Goal: Transaction & Acquisition: Purchase product/service

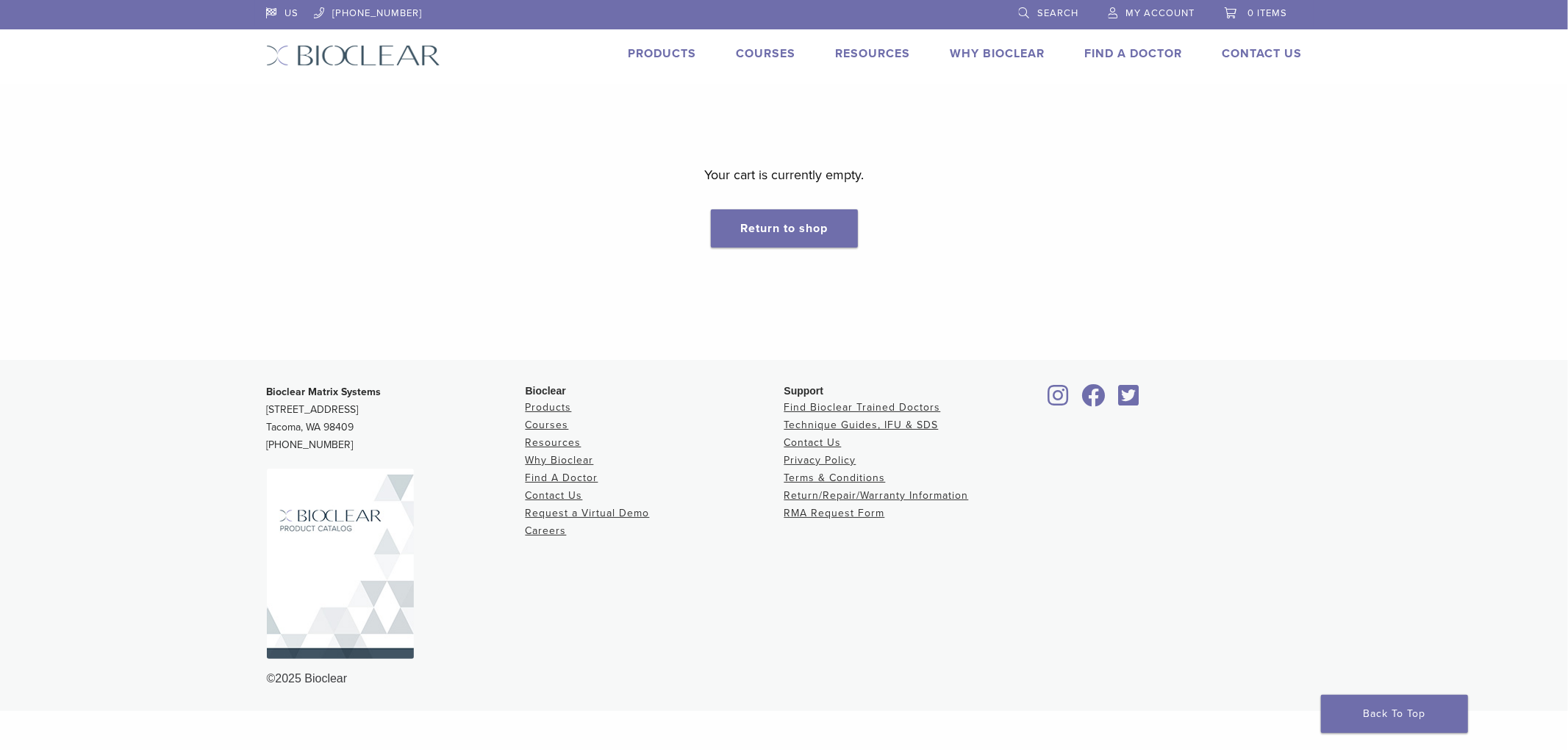
click at [1174, 11] on span "My Account" at bounding box center [1161, 13] width 69 height 12
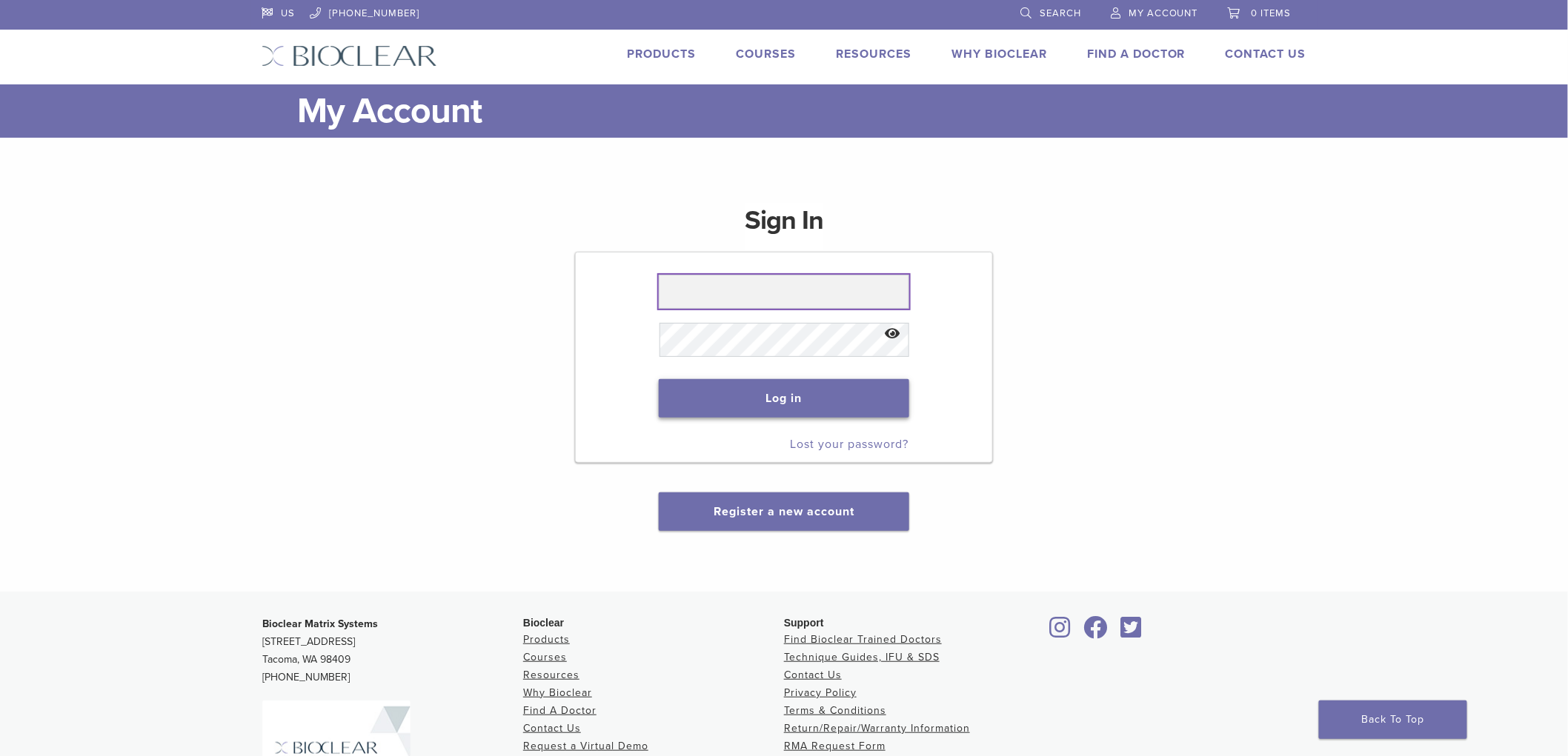
type input "**********"
click at [818, 387] on button "Log in" at bounding box center [784, 398] width 250 height 39
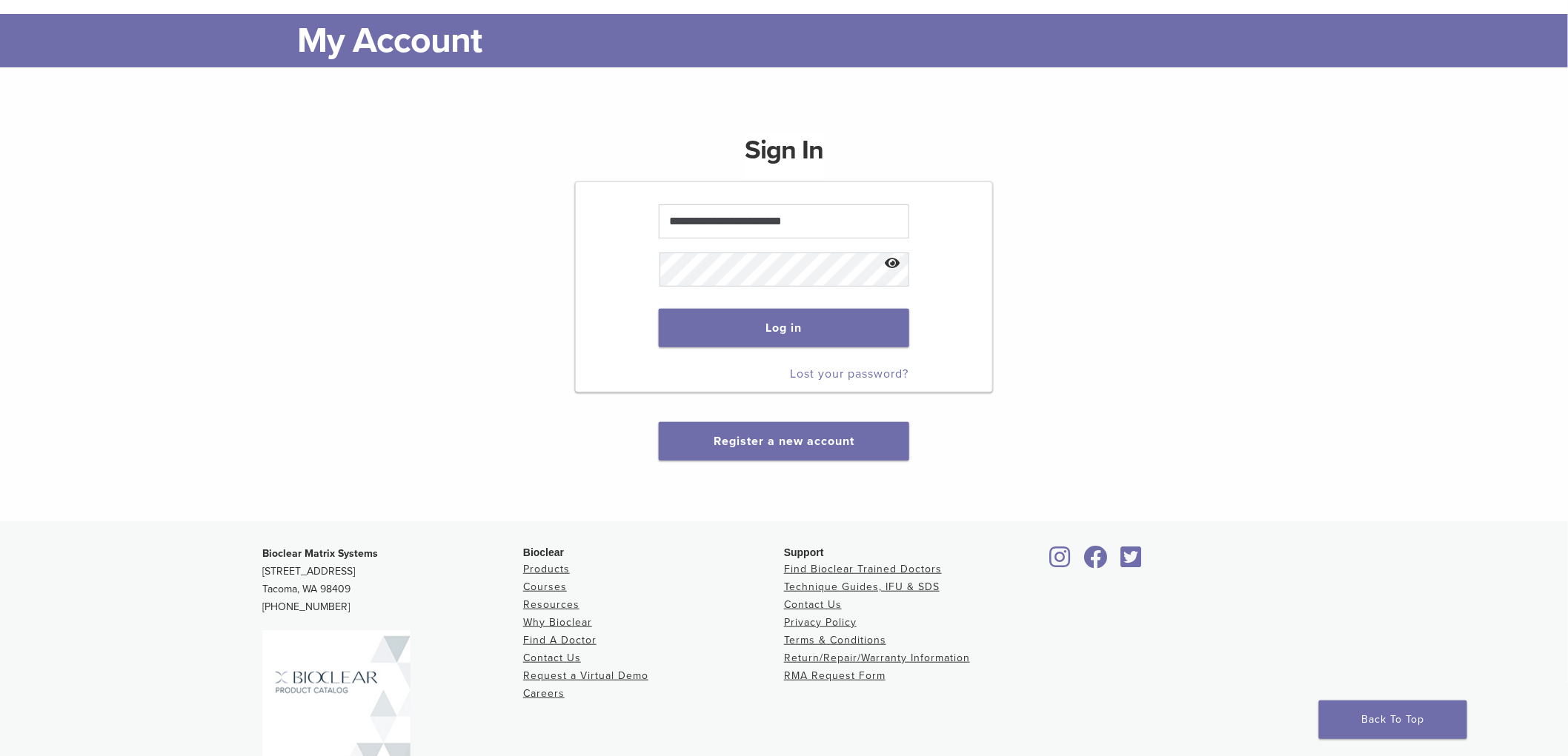
scroll to position [164, 0]
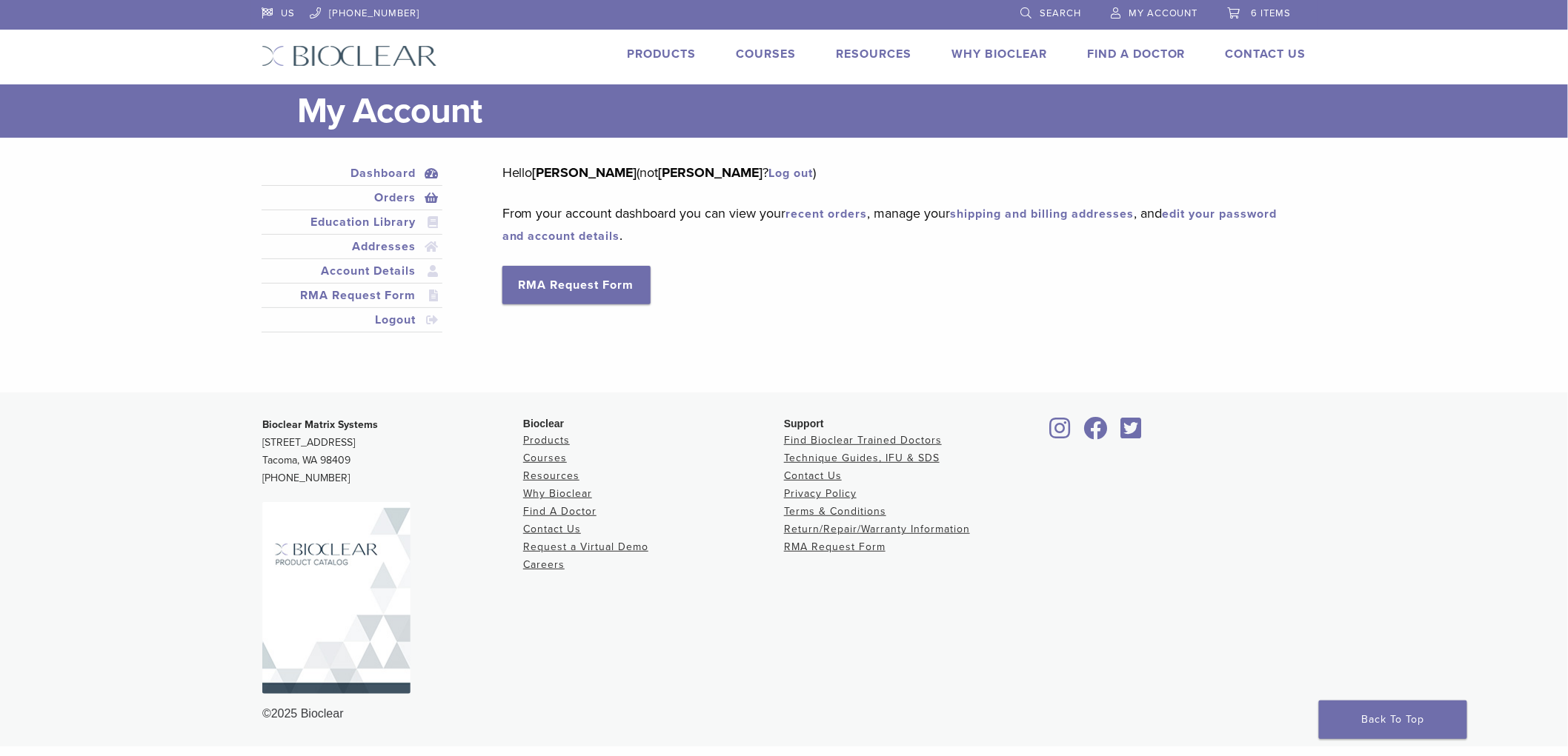
click at [383, 189] on link "Orders" at bounding box center [351, 197] width 175 height 17
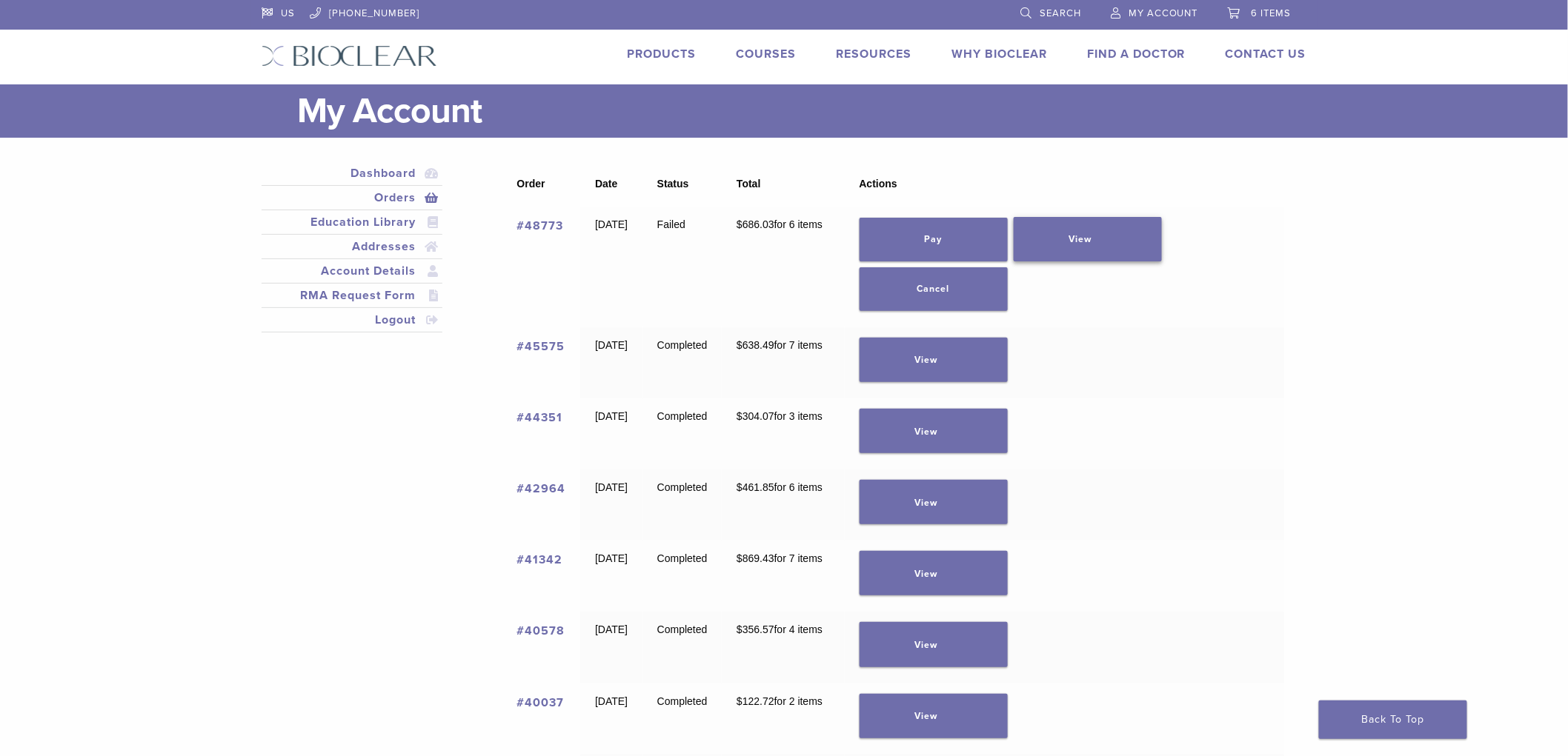
click at [1115, 233] on link "View" at bounding box center [1088, 239] width 149 height 44
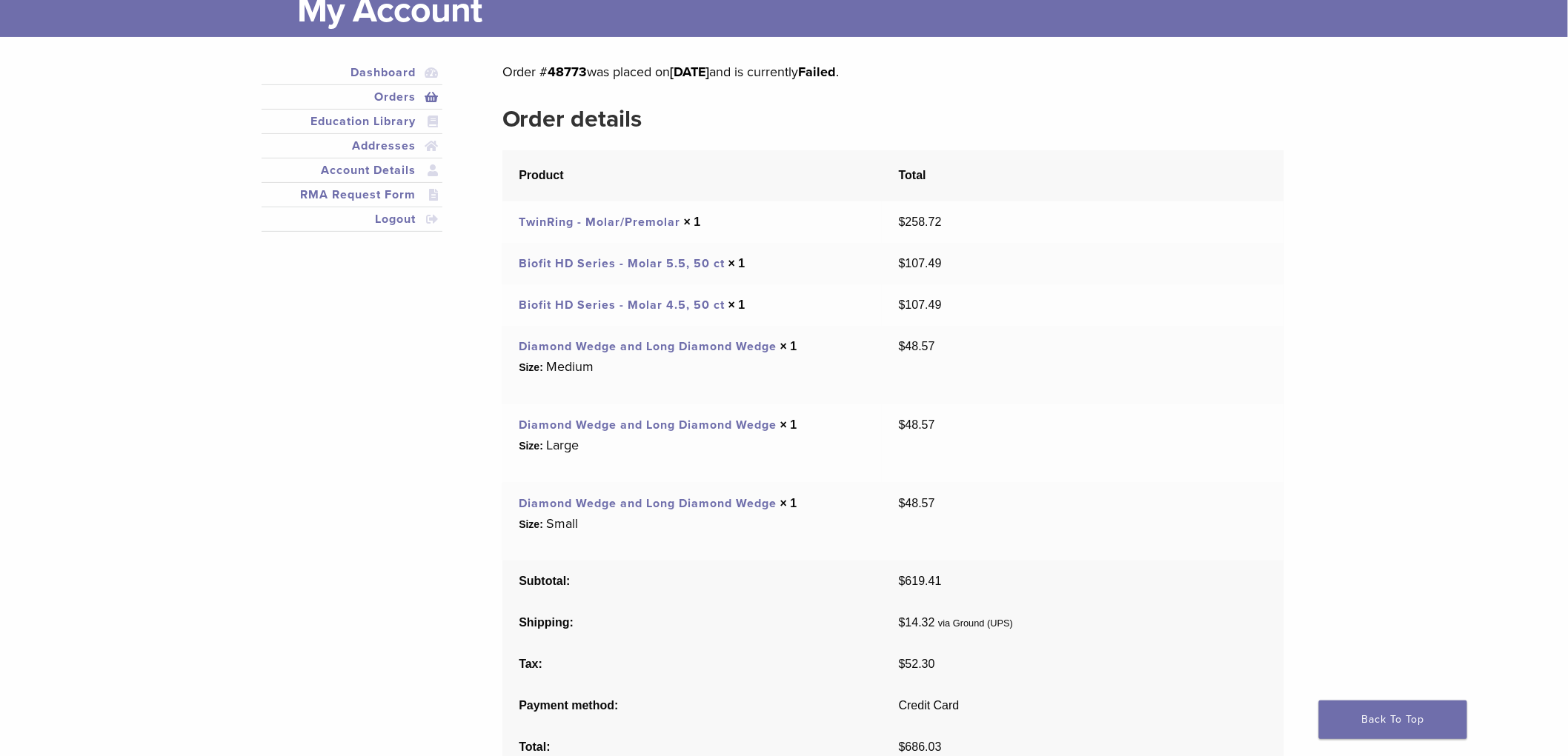
scroll to position [83, 0]
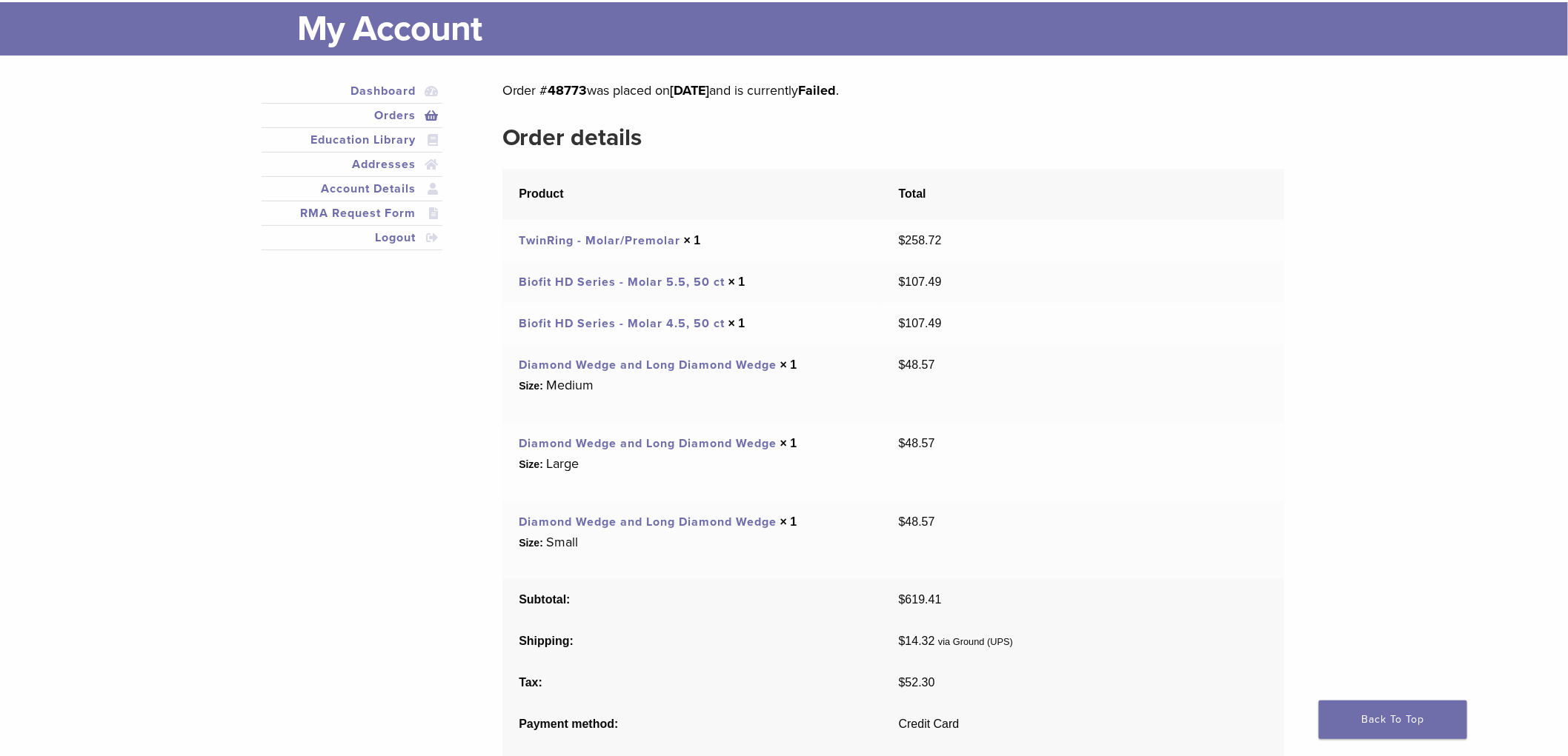
click at [403, 109] on link "Orders" at bounding box center [351, 115] width 175 height 17
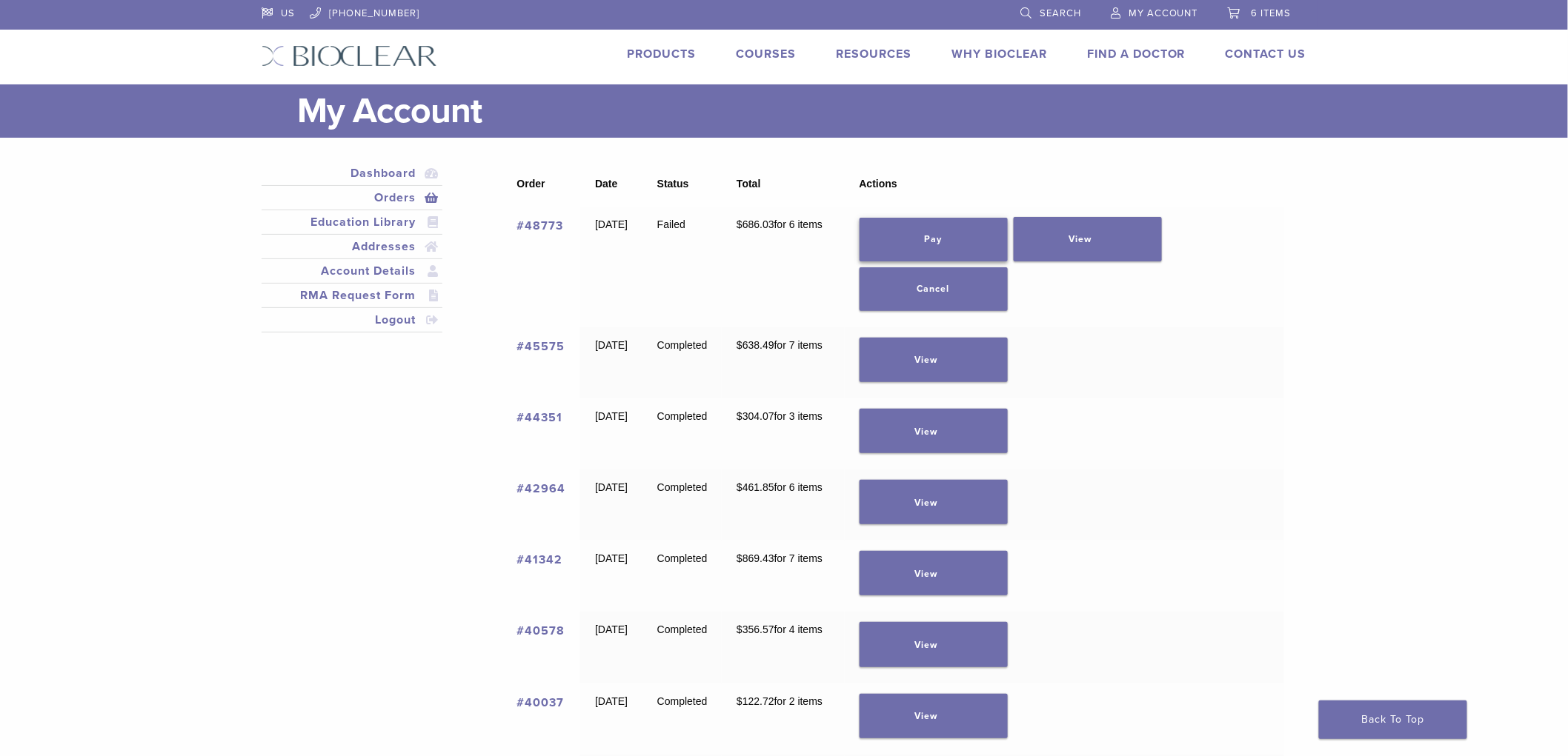
click at [957, 227] on link "Pay" at bounding box center [934, 239] width 149 height 44
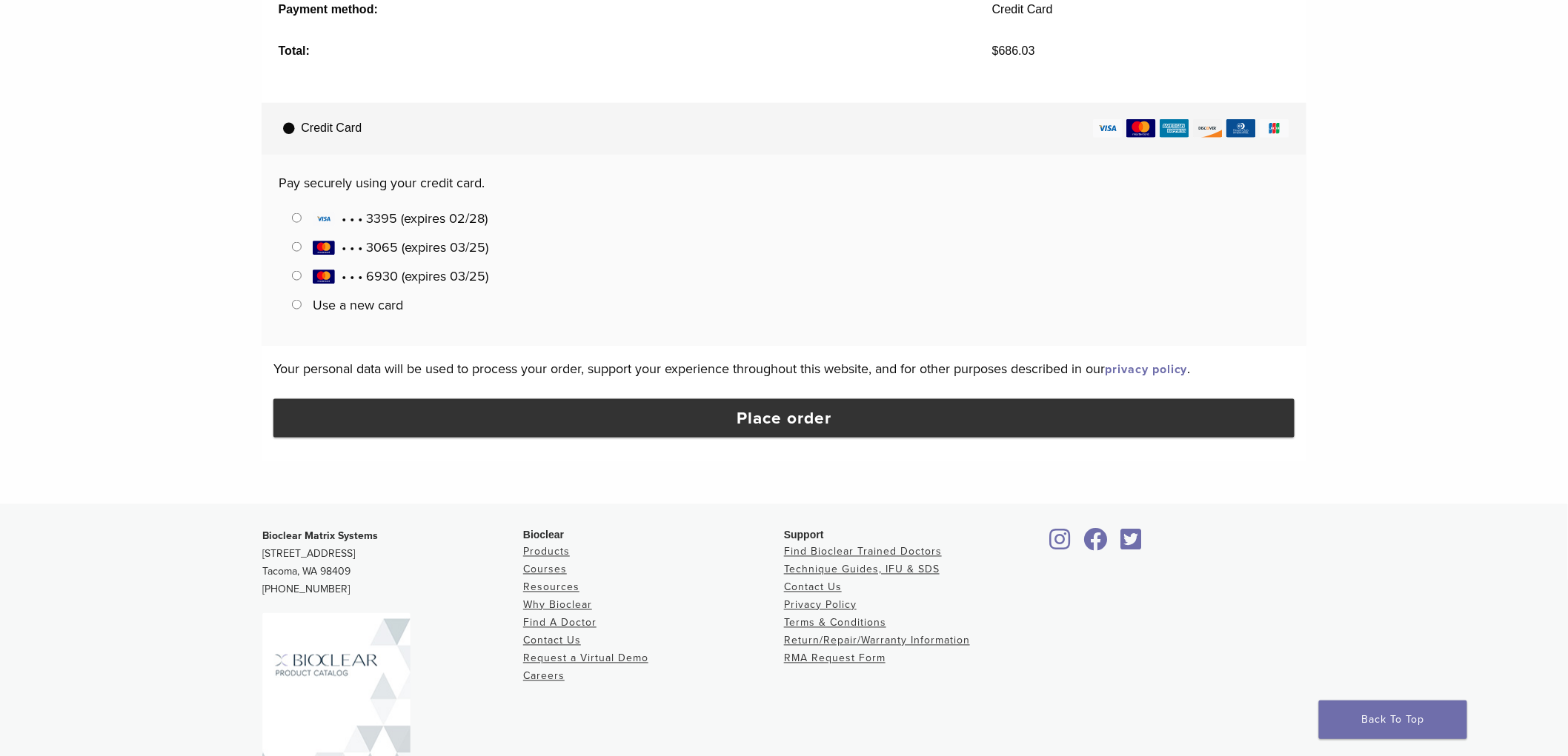
scroll to position [741, 0]
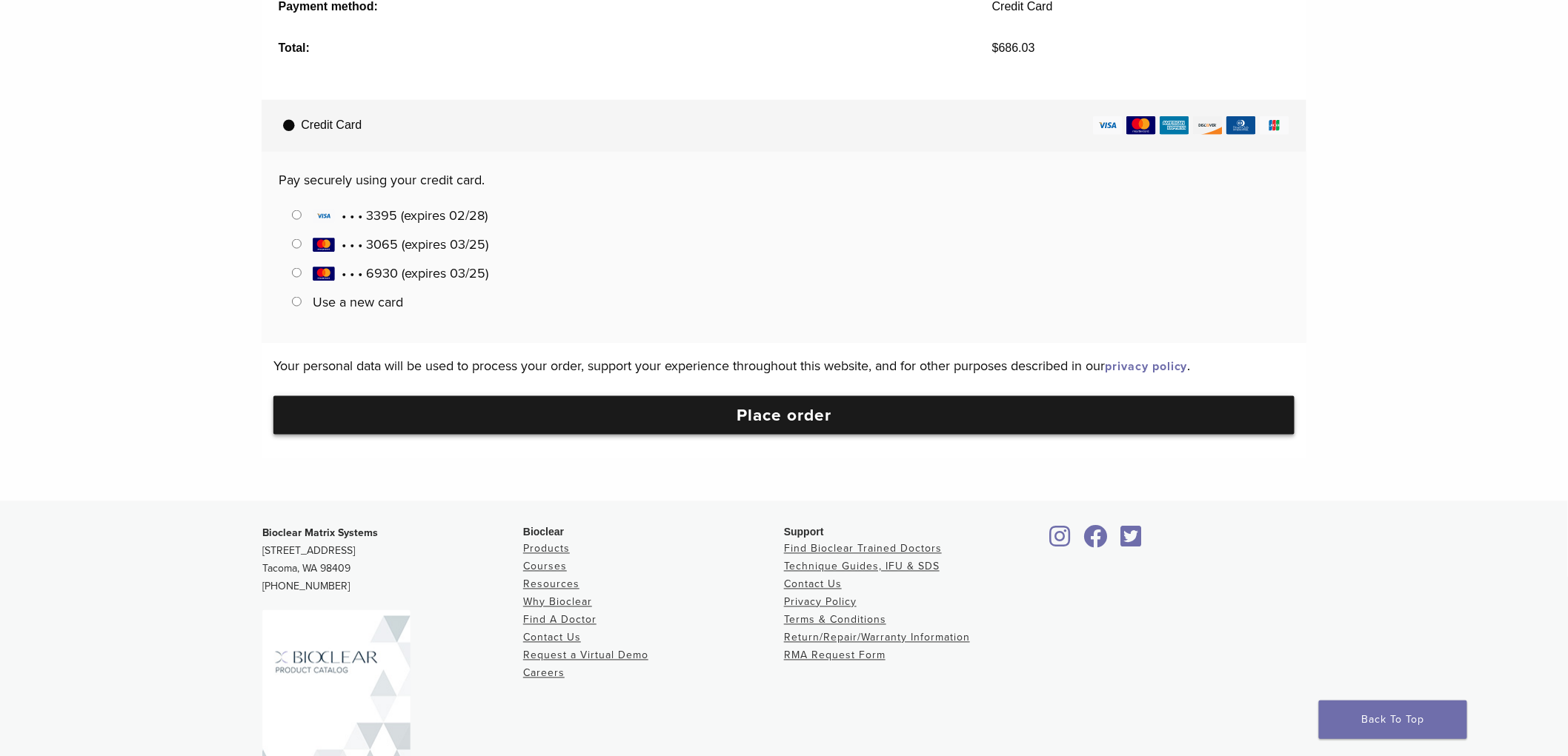
click at [745, 410] on button "Place order" at bounding box center [784, 416] width 1021 height 39
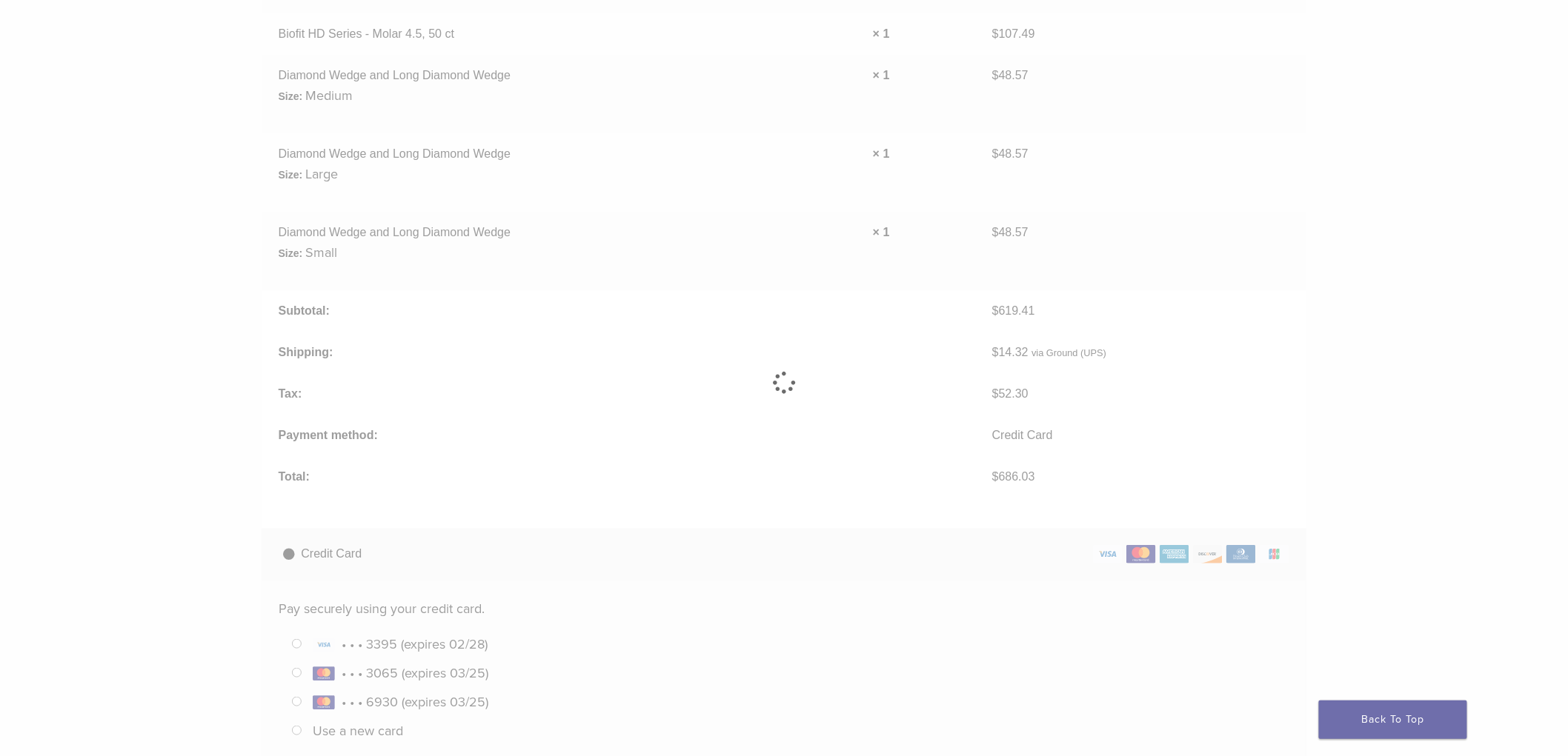
scroll to position [83, 0]
